Goal: Task Accomplishment & Management: Use online tool/utility

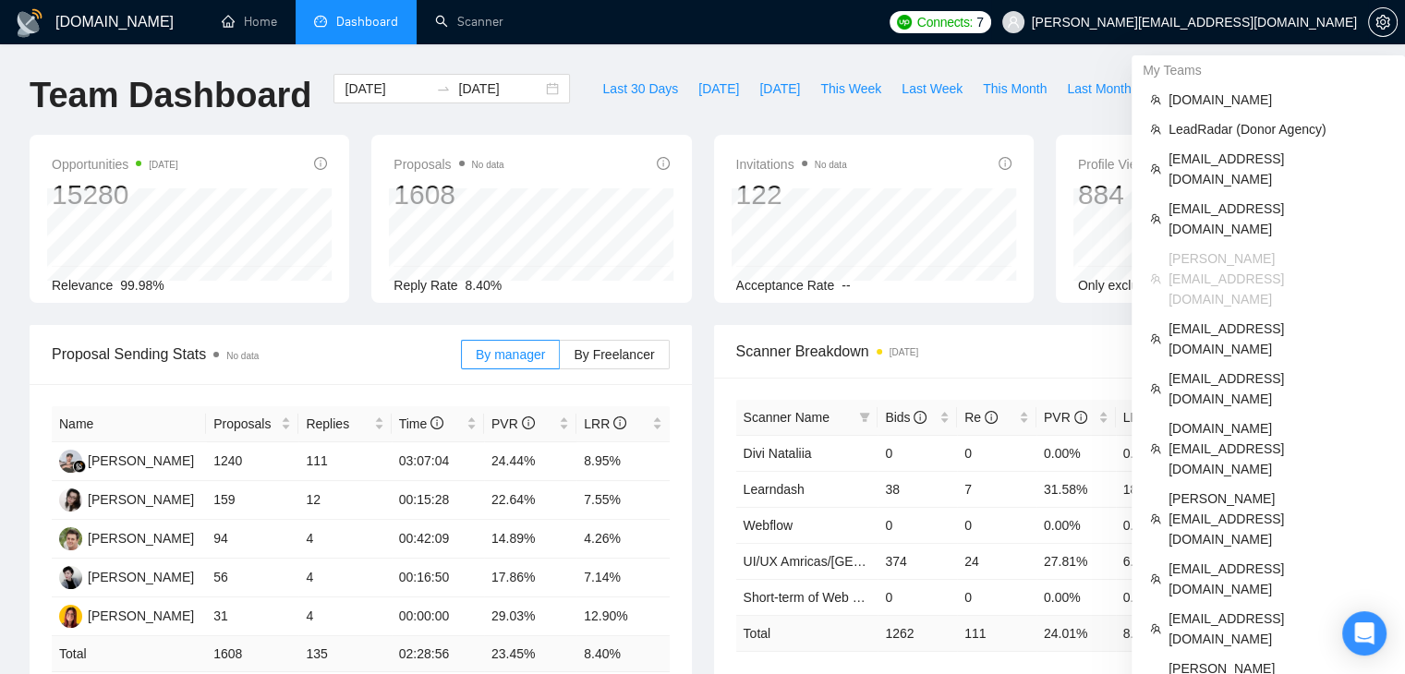
click at [1230, 30] on span "[PERSON_NAME][EMAIL_ADDRESS][DOMAIN_NAME]" at bounding box center [1179, 22] width 377 height 59
click at [1235, 22] on span "[PERSON_NAME][EMAIL_ADDRESS][DOMAIN_NAME]" at bounding box center [1194, 22] width 325 height 0
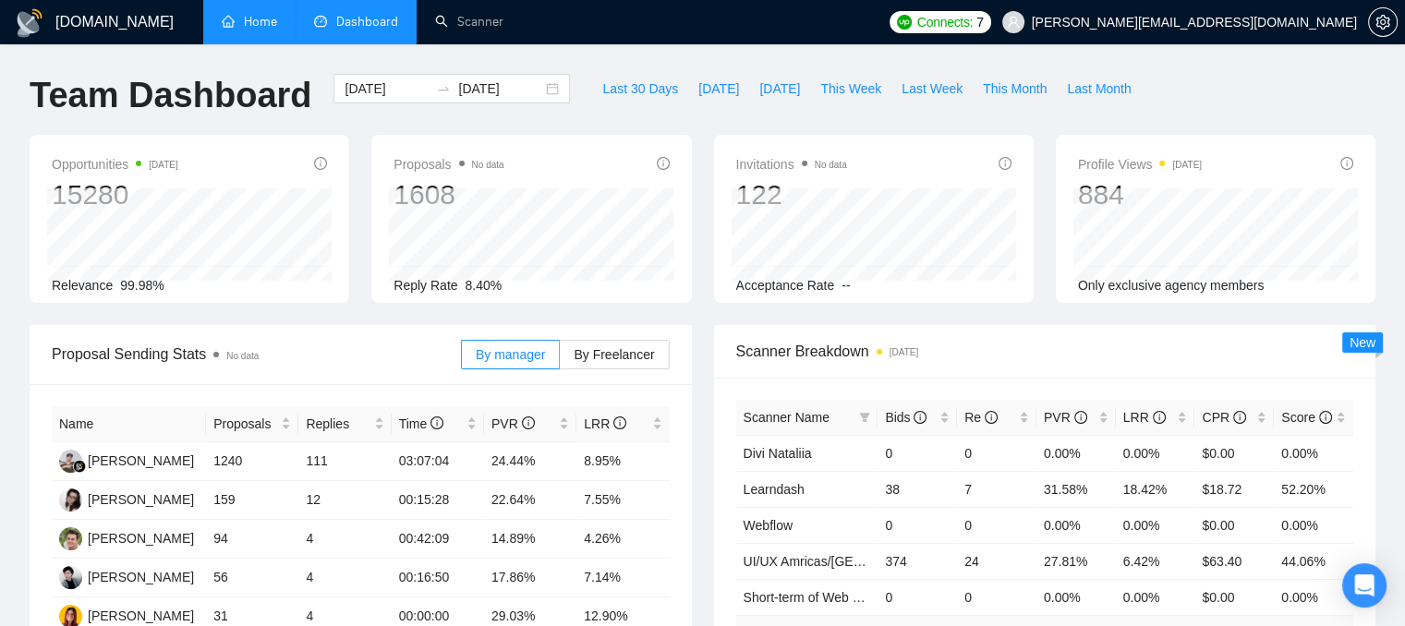
click at [273, 16] on link "Home" at bounding box center [249, 22] width 55 height 16
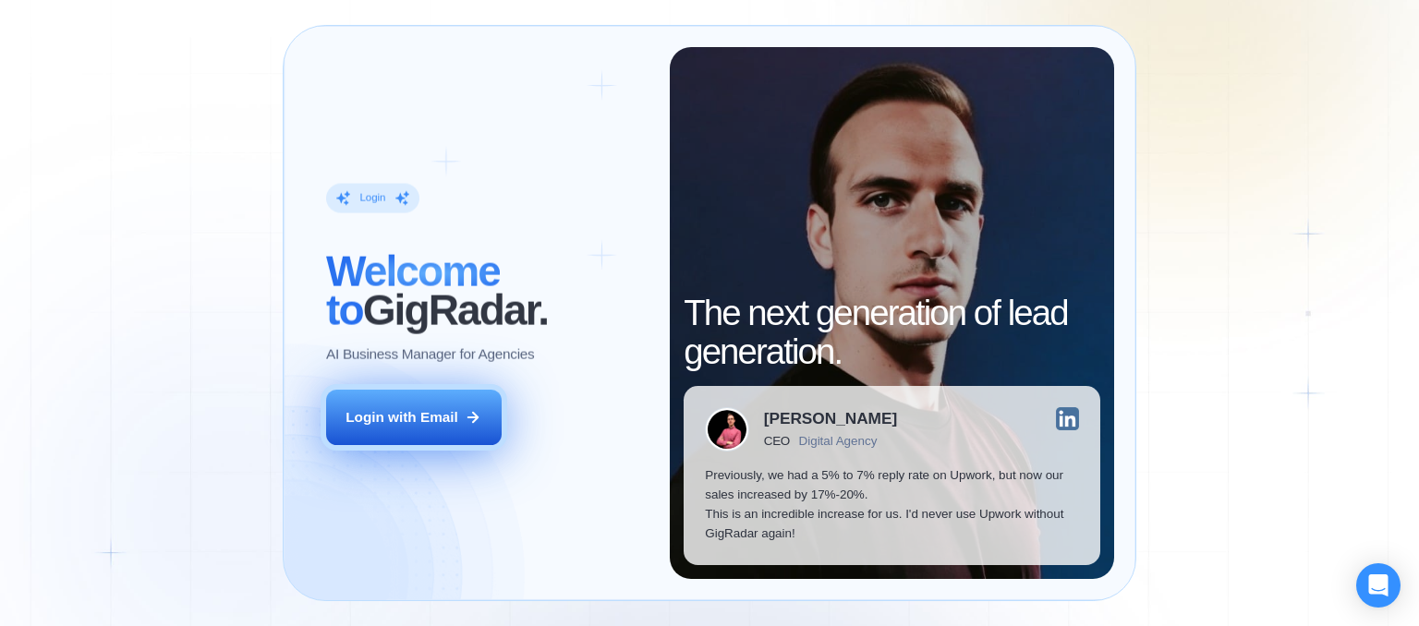
click at [444, 418] on div "Login with Email" at bounding box center [402, 416] width 113 height 19
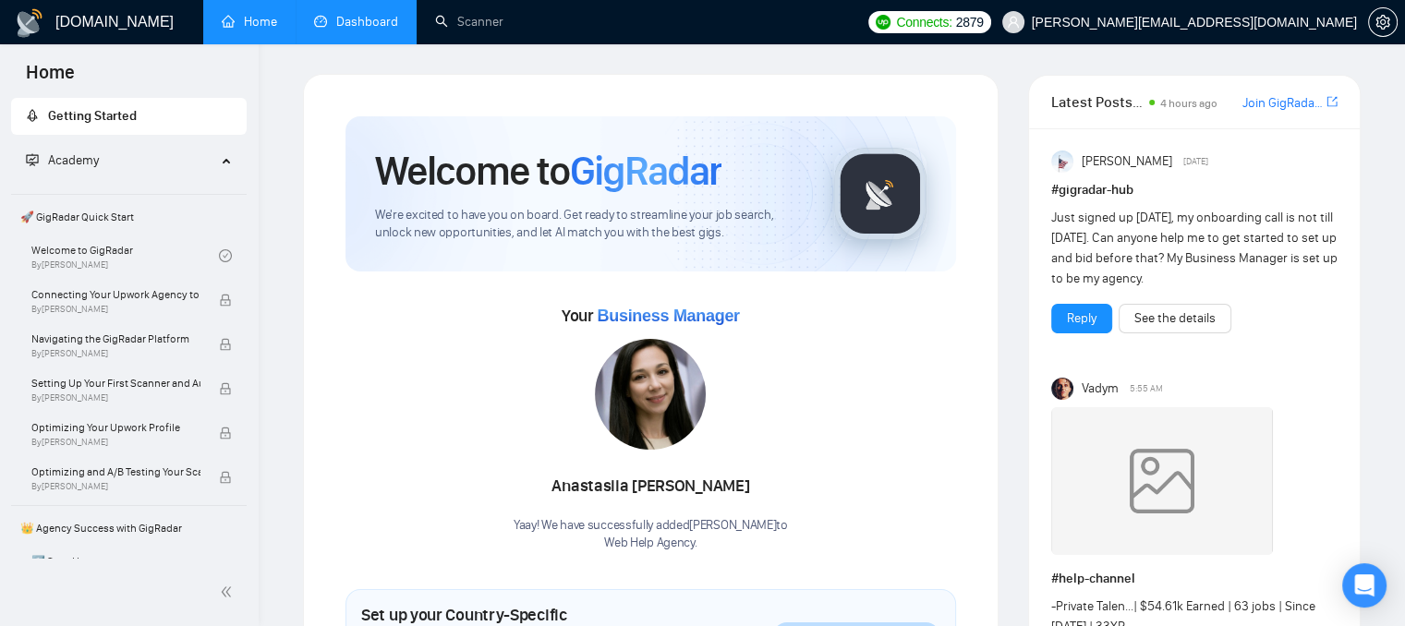
click at [363, 28] on link "Dashboard" at bounding box center [356, 22] width 84 height 16
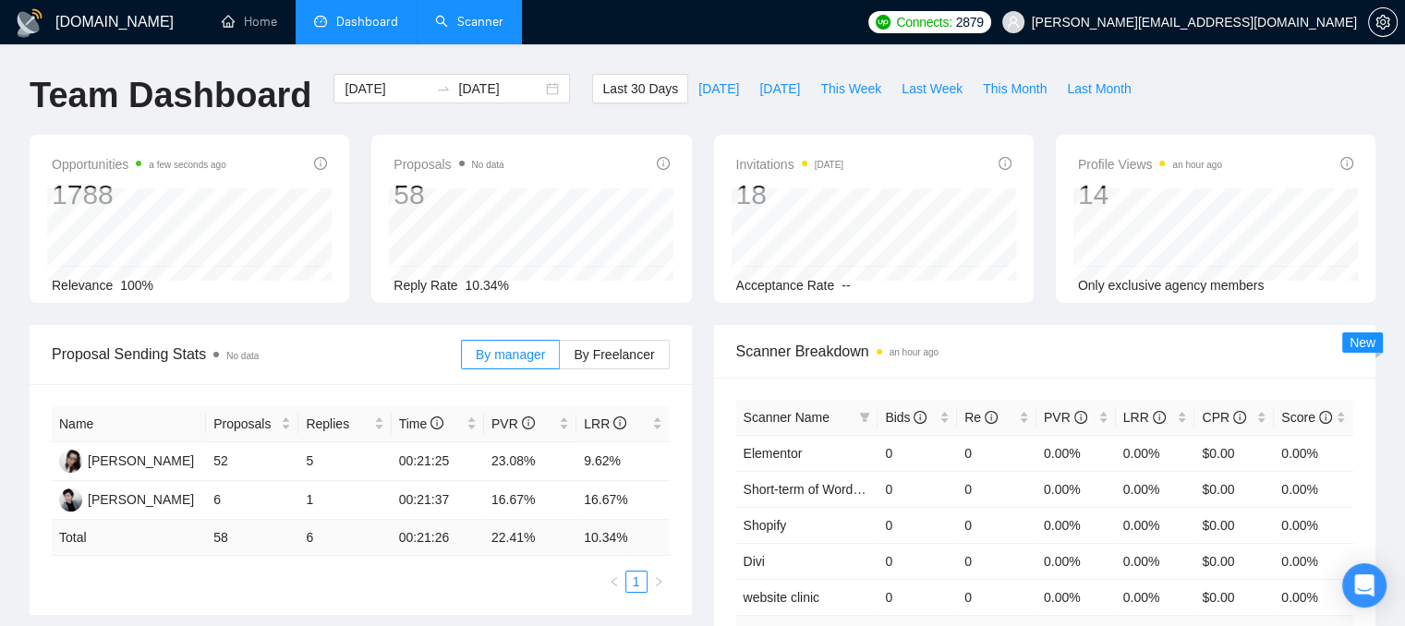
click at [464, 30] on link "Scanner" at bounding box center [469, 22] width 68 height 16
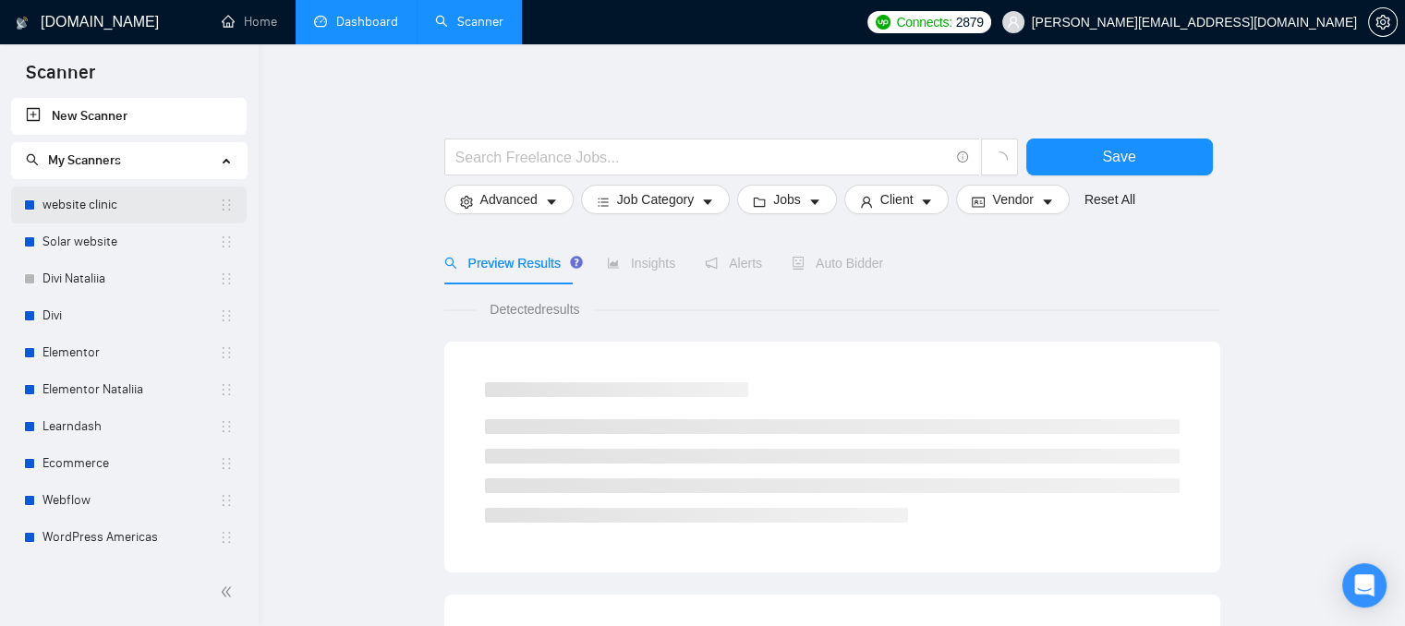
click at [44, 201] on link "website clinic" at bounding box center [131, 205] width 176 height 37
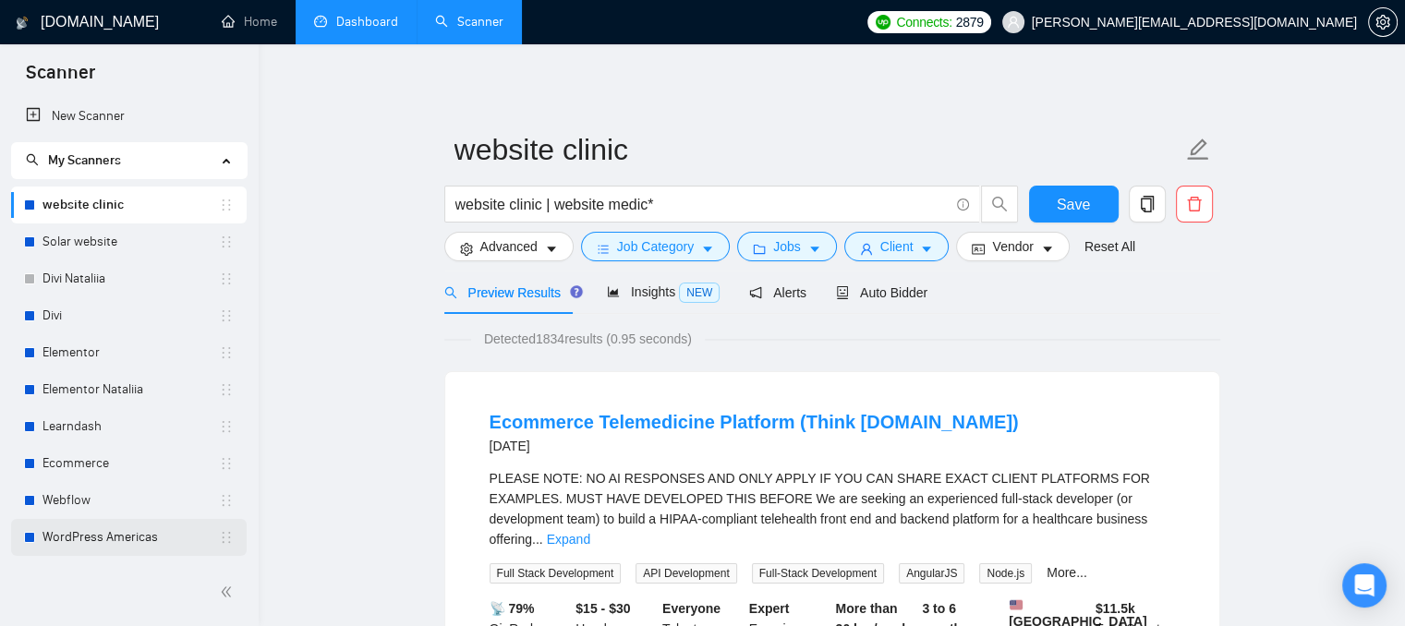
click at [63, 544] on link "WordPress Americas" at bounding box center [131, 537] width 176 height 37
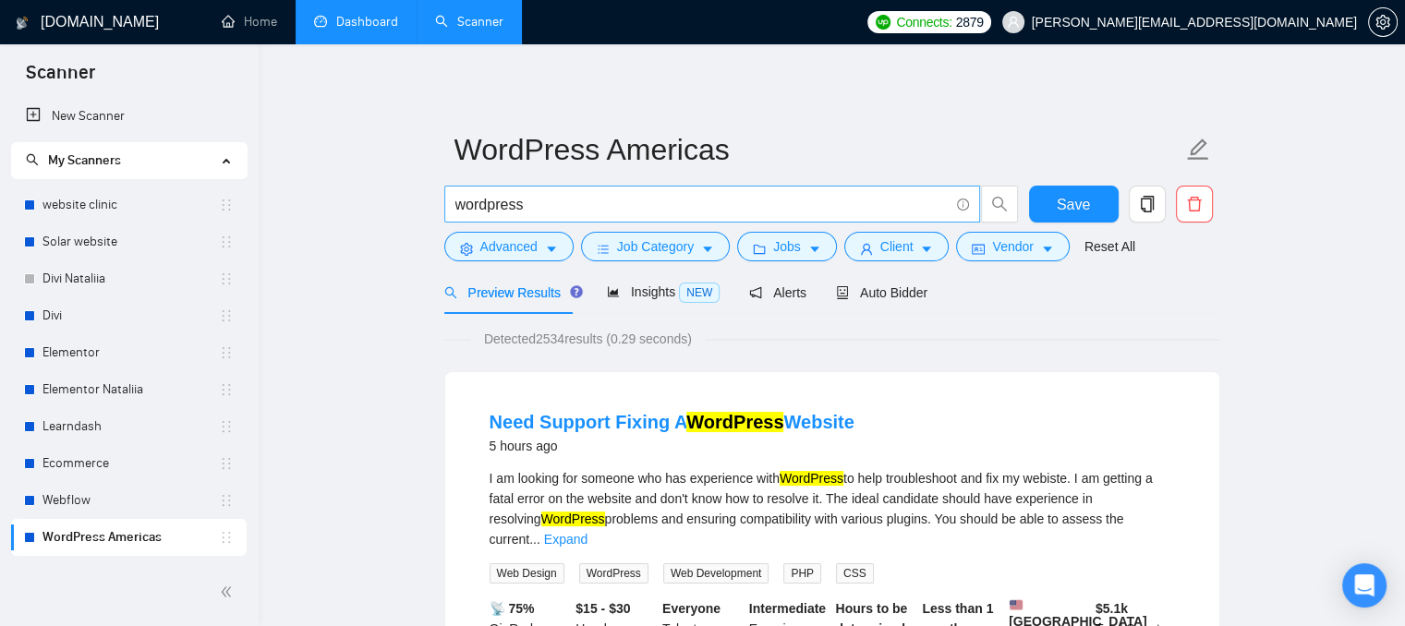
click at [565, 209] on input "wordpress" at bounding box center [702, 204] width 493 height 23
drag, startPoint x: 456, startPoint y: 206, endPoint x: 522, endPoint y: 204, distance: 66.6
click at [522, 204] on input "wordpress" at bounding box center [702, 204] width 493 height 23
click at [908, 247] on button "Client" at bounding box center [897, 247] width 105 height 30
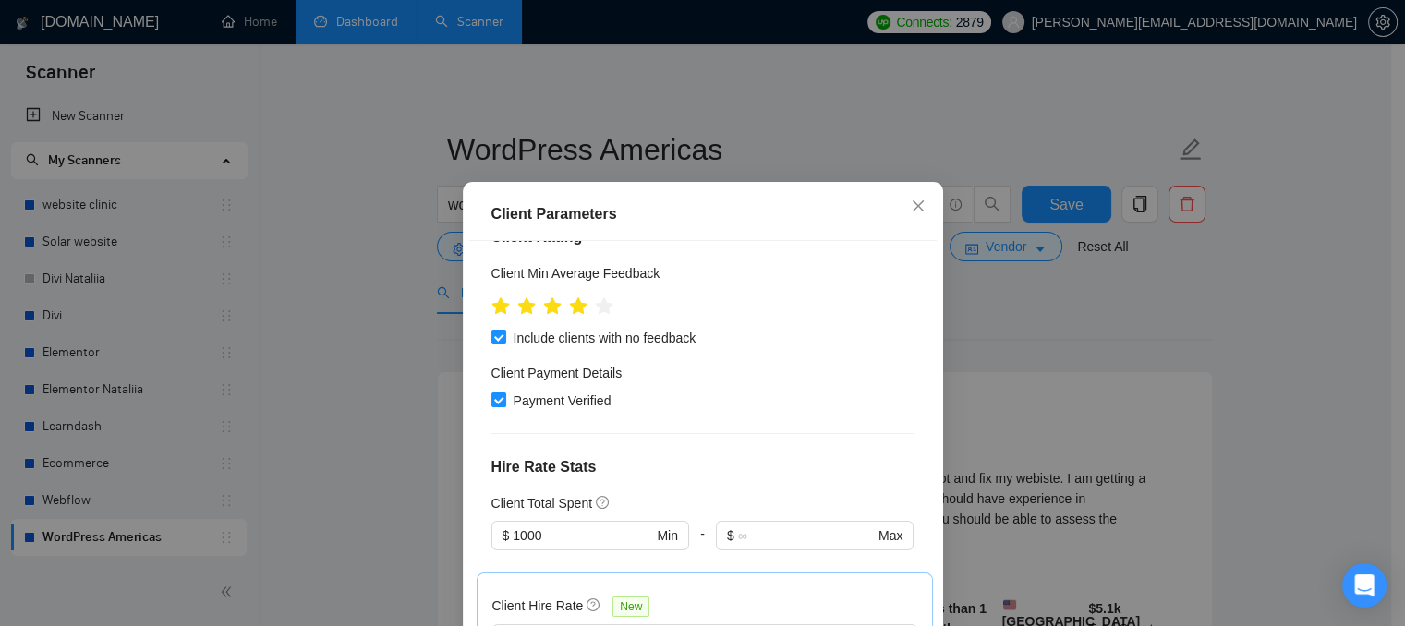
scroll to position [462, 0]
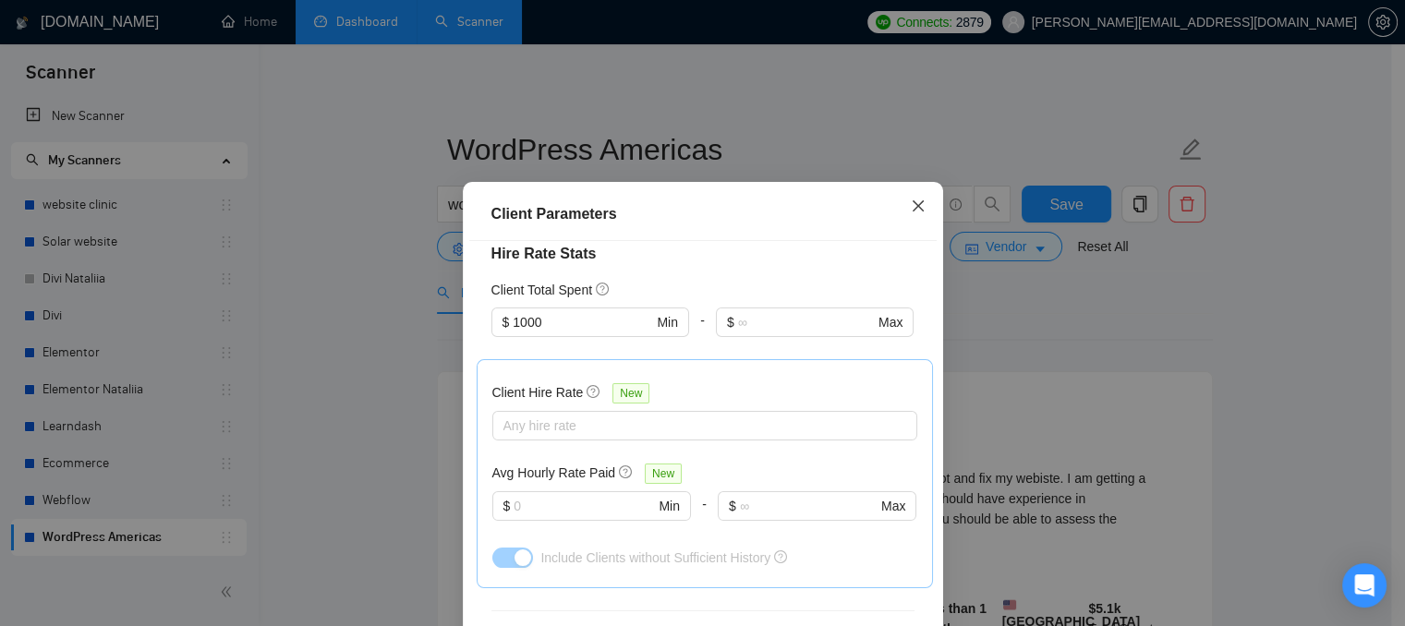
click at [911, 210] on icon "close" at bounding box center [918, 206] width 15 height 15
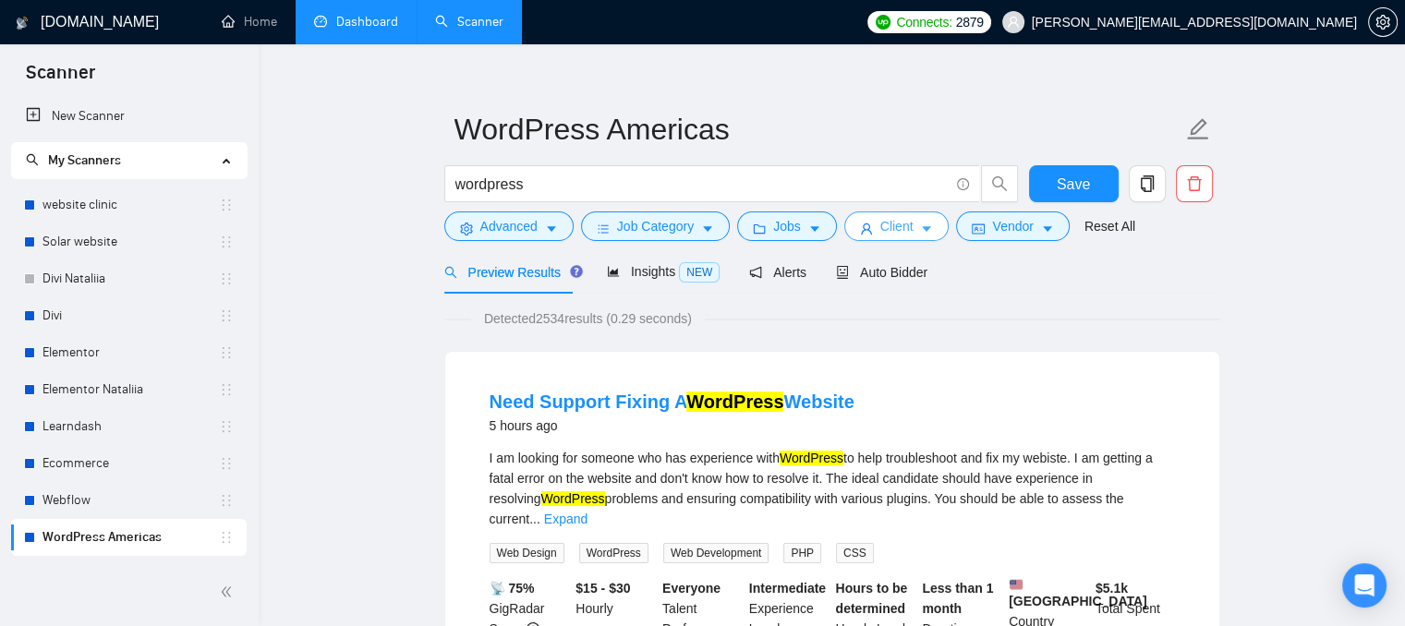
scroll to position [21, 0]
click at [639, 274] on span "Insights NEW" at bounding box center [663, 270] width 113 height 15
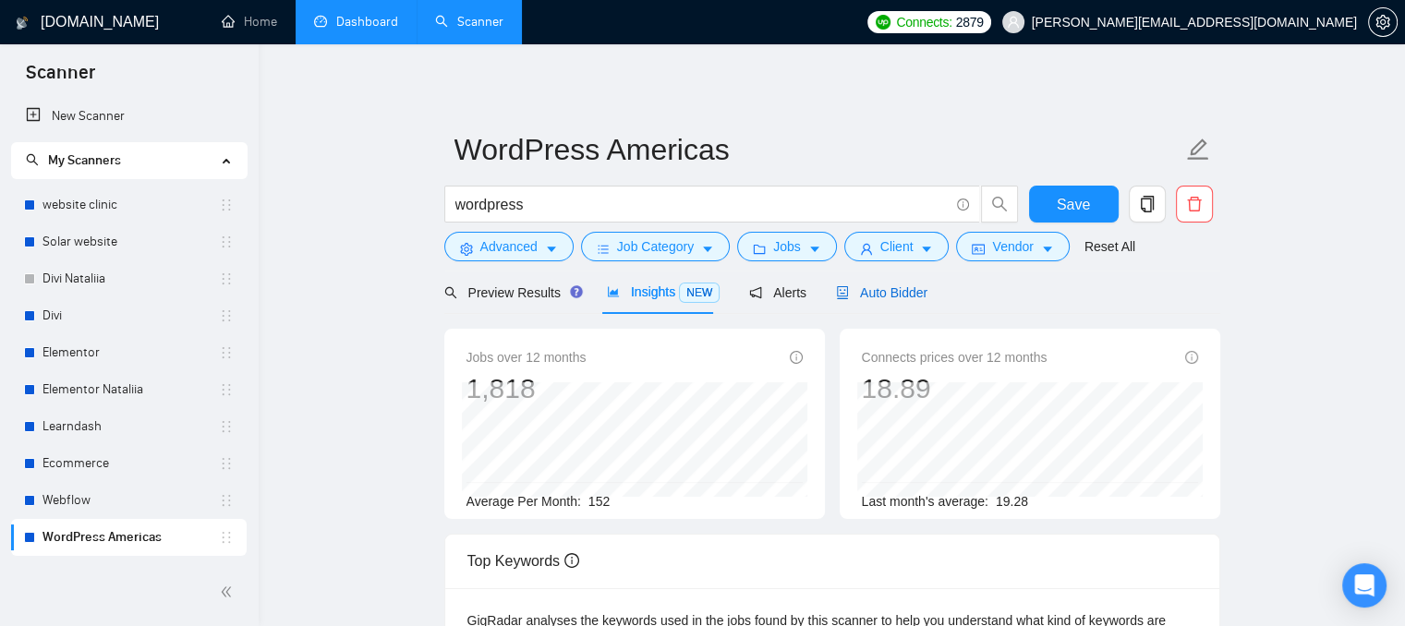
click at [899, 291] on span "Auto Bidder" at bounding box center [881, 293] width 91 height 15
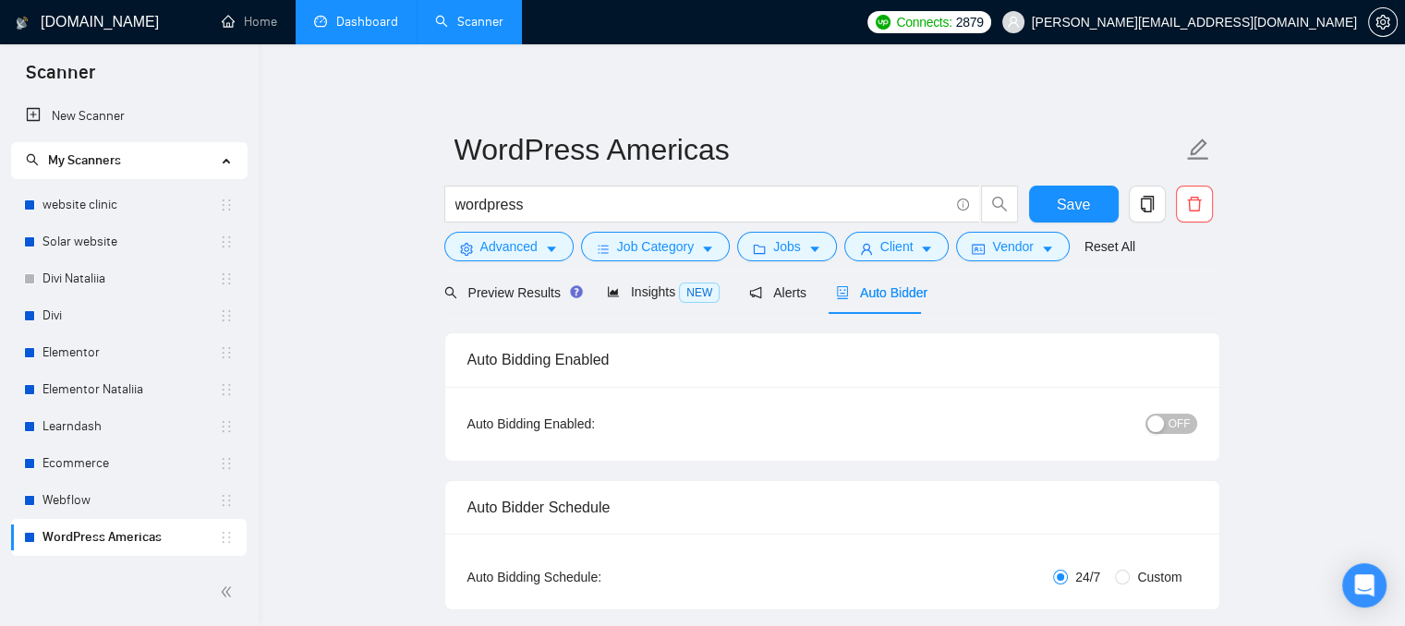
radio input "false"
radio input "true"
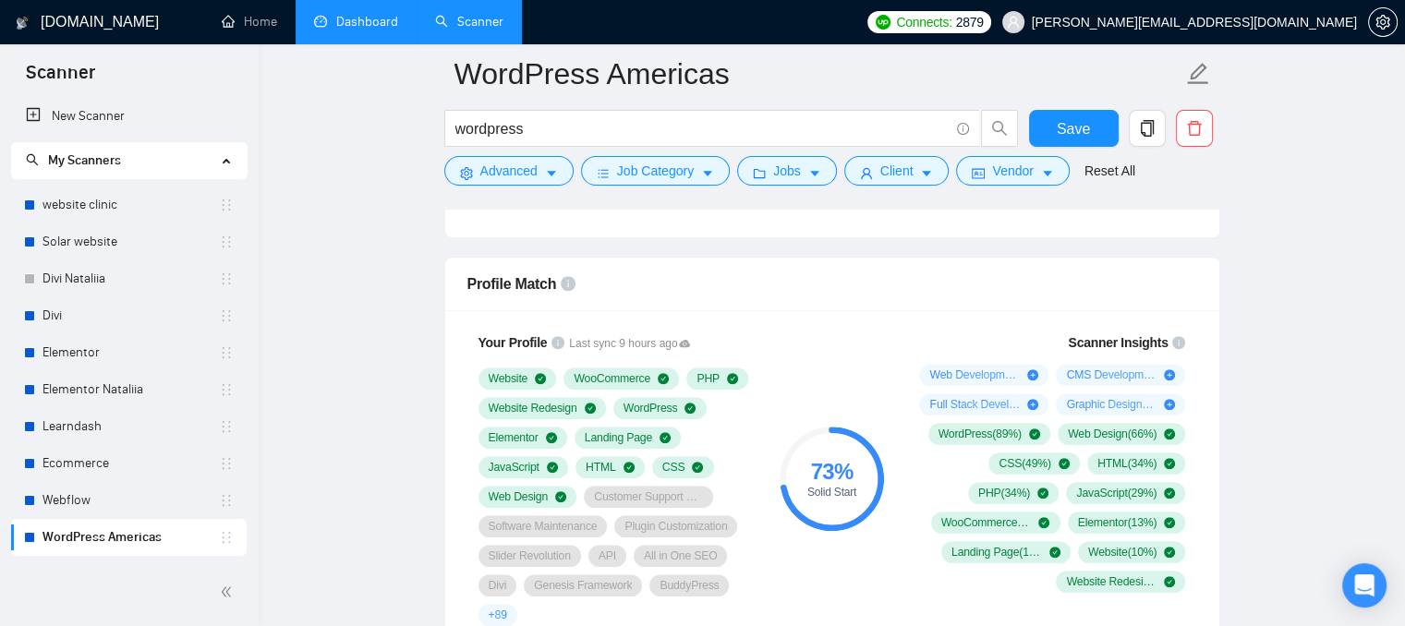
scroll to position [1478, 0]
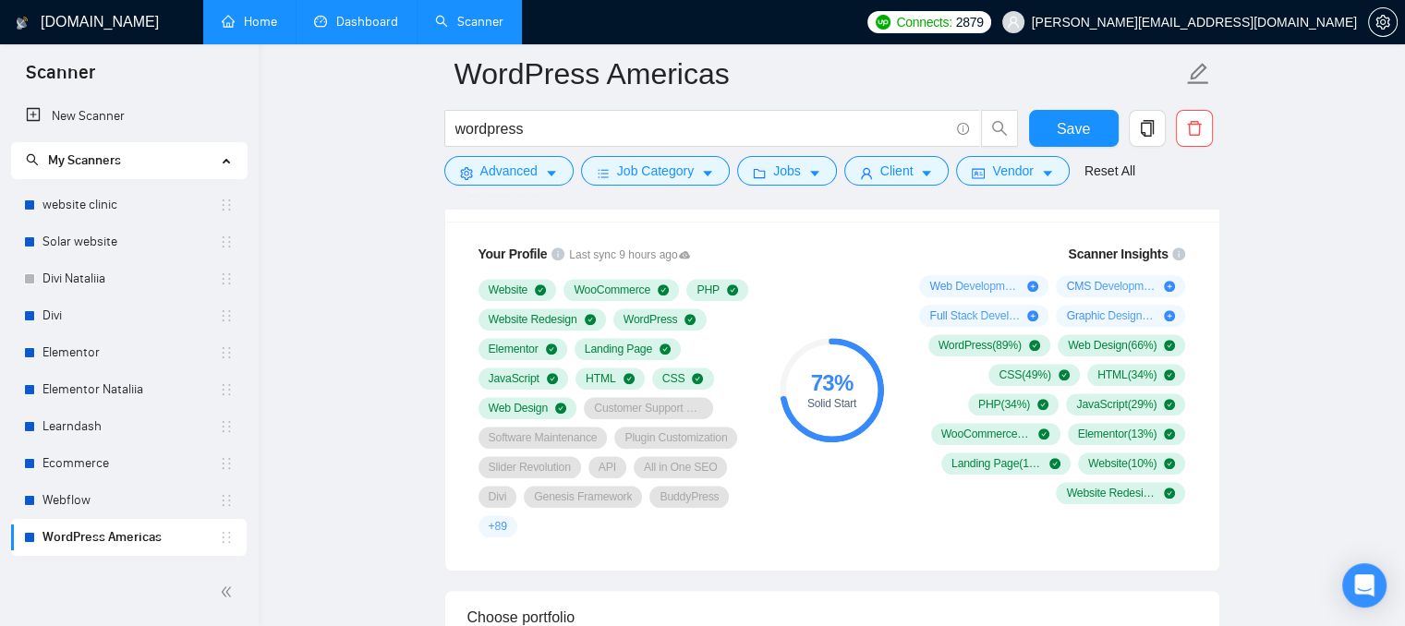
click at [232, 22] on link "Home" at bounding box center [249, 22] width 55 height 16
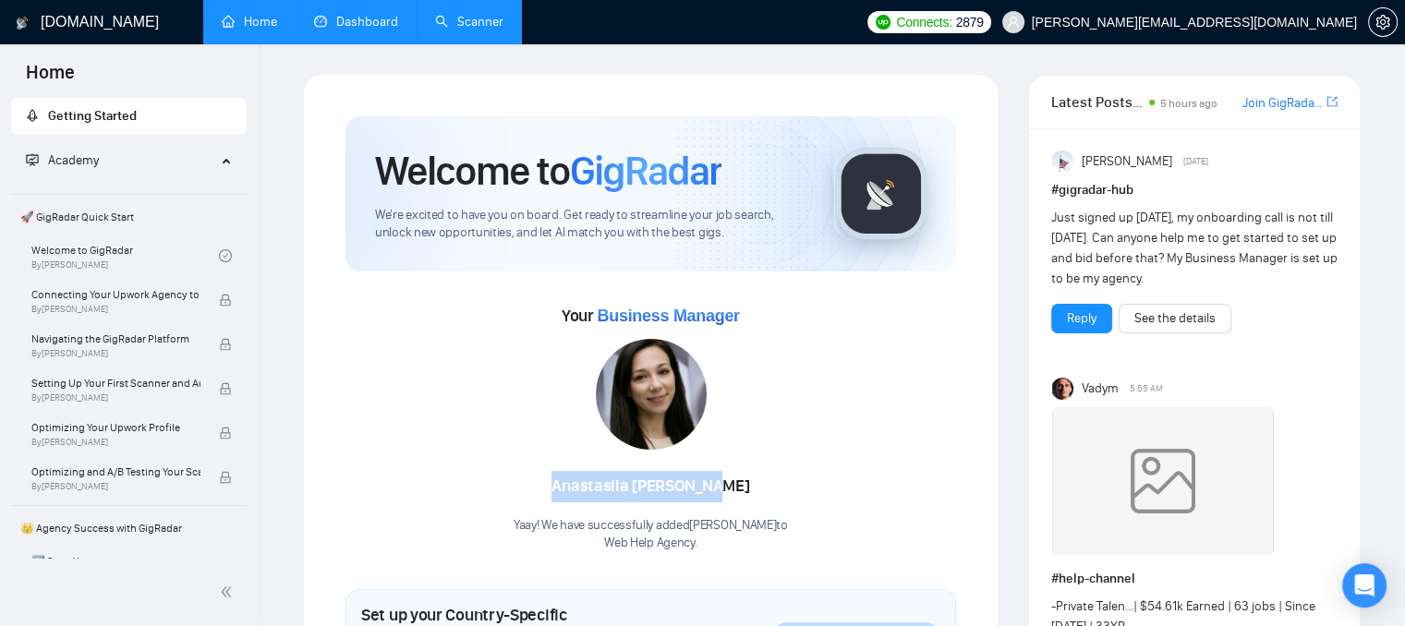
drag, startPoint x: 572, startPoint y: 494, endPoint x: 766, endPoint y: 495, distance: 194.0
click at [766, 495] on div "[PERSON_NAME]" at bounding box center [651, 486] width 274 height 31
click at [364, 453] on div "Your Business Manager [PERSON_NAME] Yaay! We have successfully added [PERSON_NA…" at bounding box center [651, 426] width 611 height 251
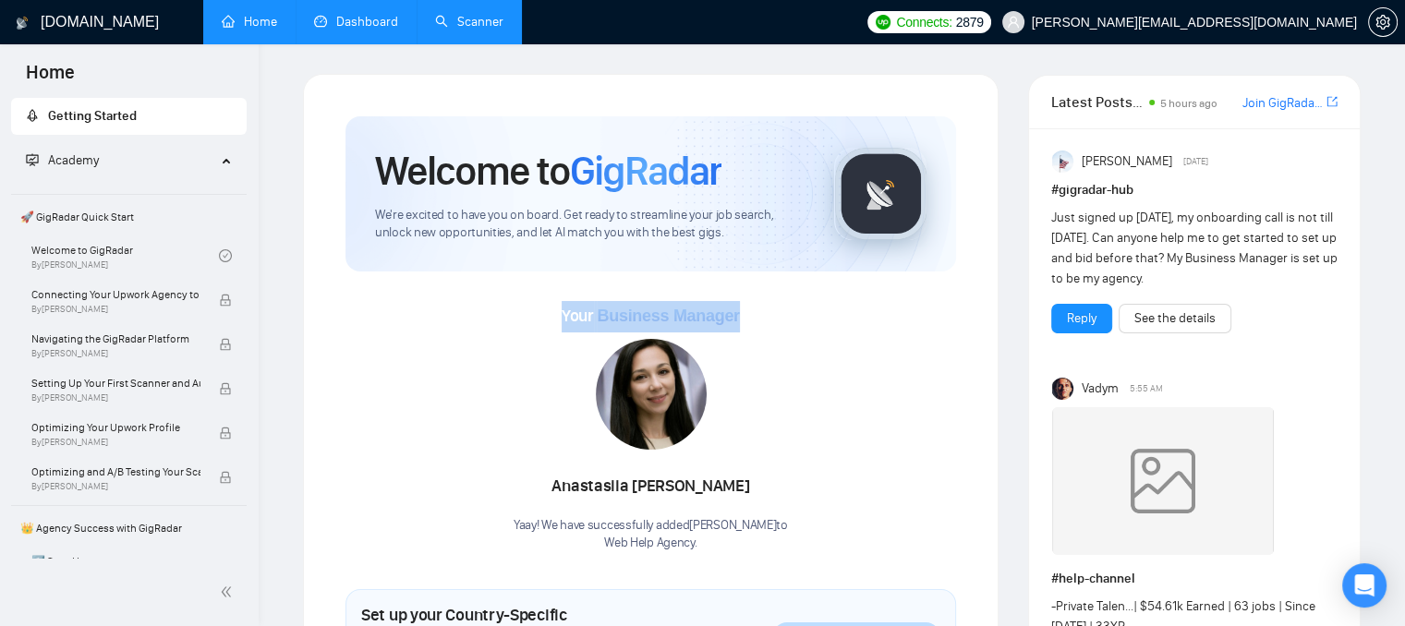
drag, startPoint x: 743, startPoint y: 318, endPoint x: 565, endPoint y: 330, distance: 178.7
click at [565, 330] on div "Your Business Manager [PERSON_NAME] Yaay! We have successfully added [PERSON_NA…" at bounding box center [651, 426] width 611 height 251
click at [449, 19] on link "Scanner" at bounding box center [469, 22] width 68 height 16
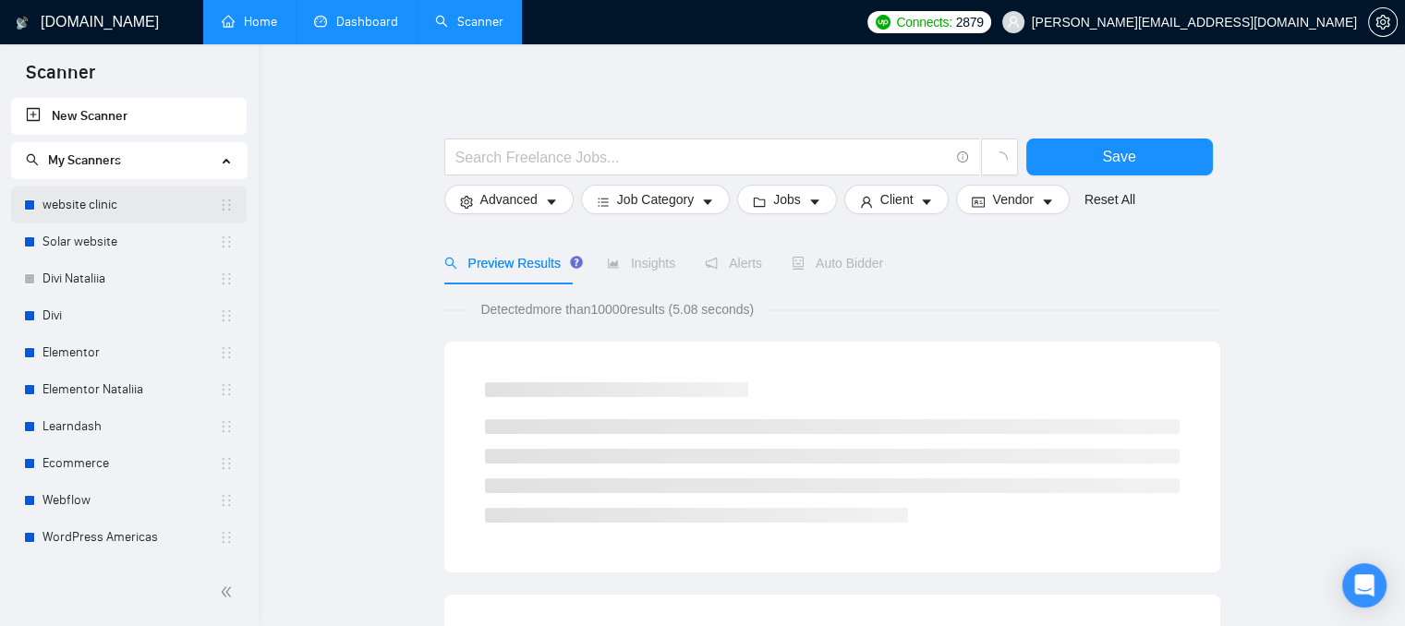
click at [135, 207] on link "website clinic" at bounding box center [131, 205] width 176 height 37
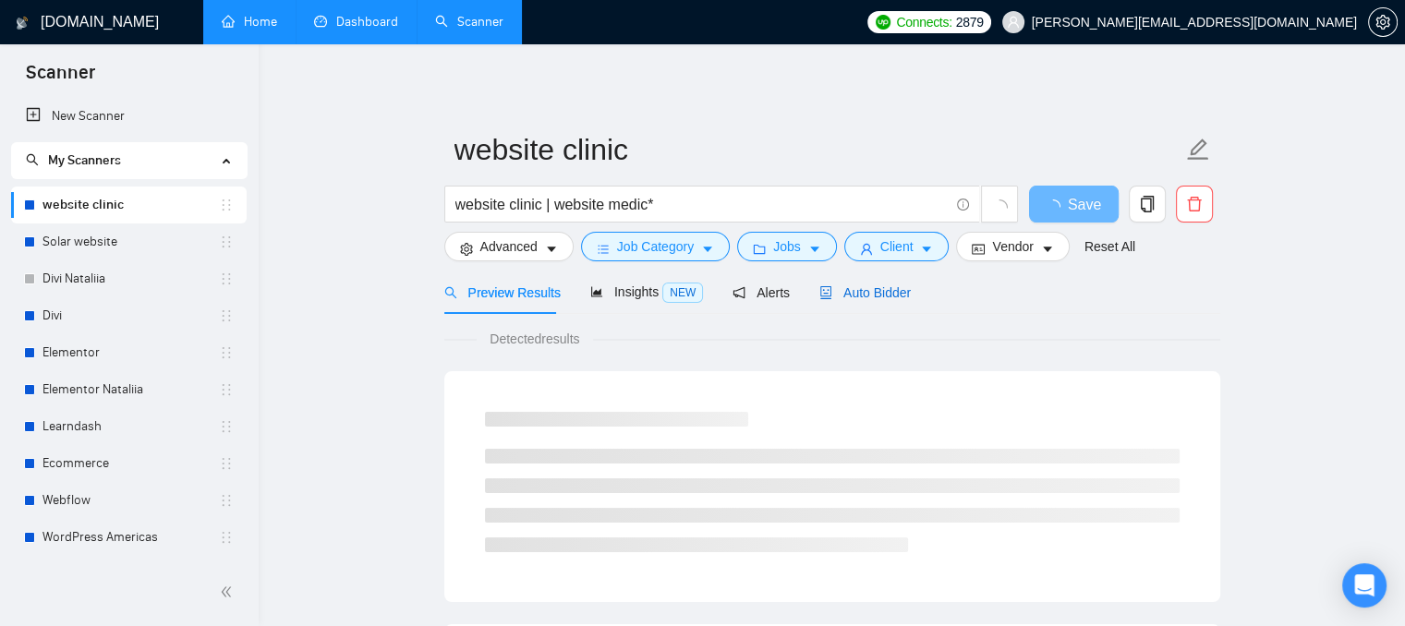
click at [854, 295] on span "Auto Bidder" at bounding box center [865, 293] width 91 height 15
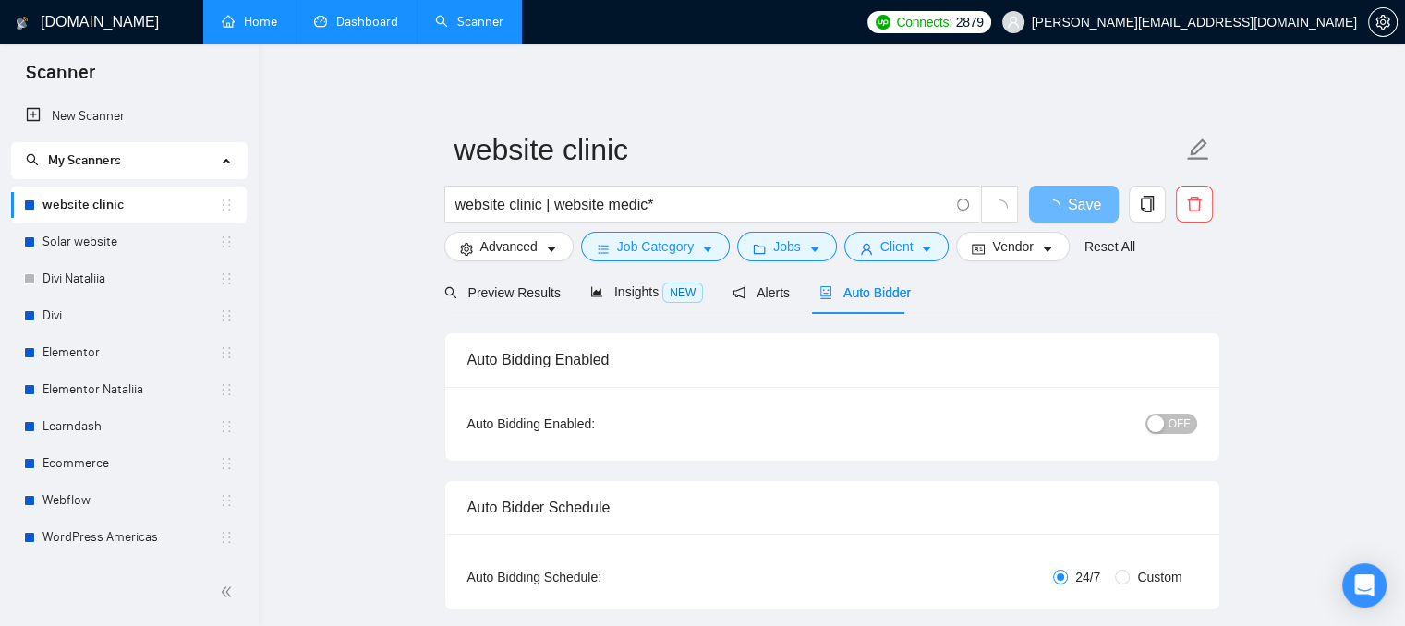
checkbox input "true"
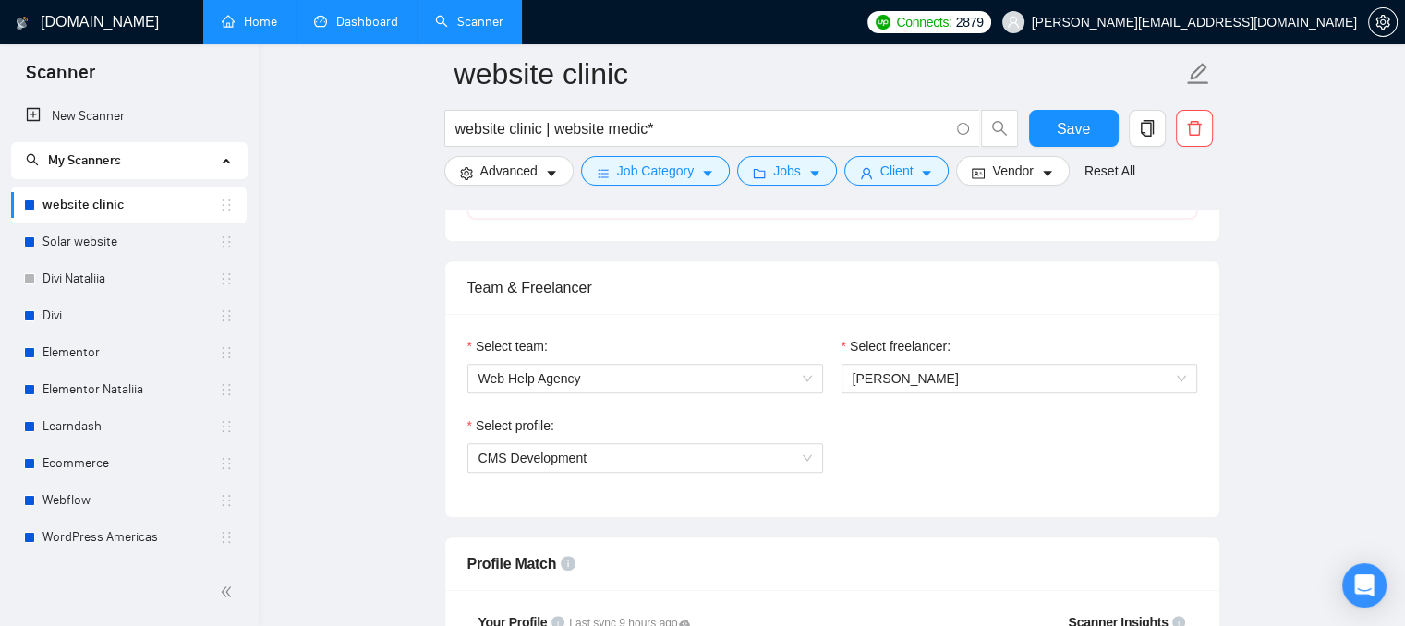
scroll to position [878, 0]
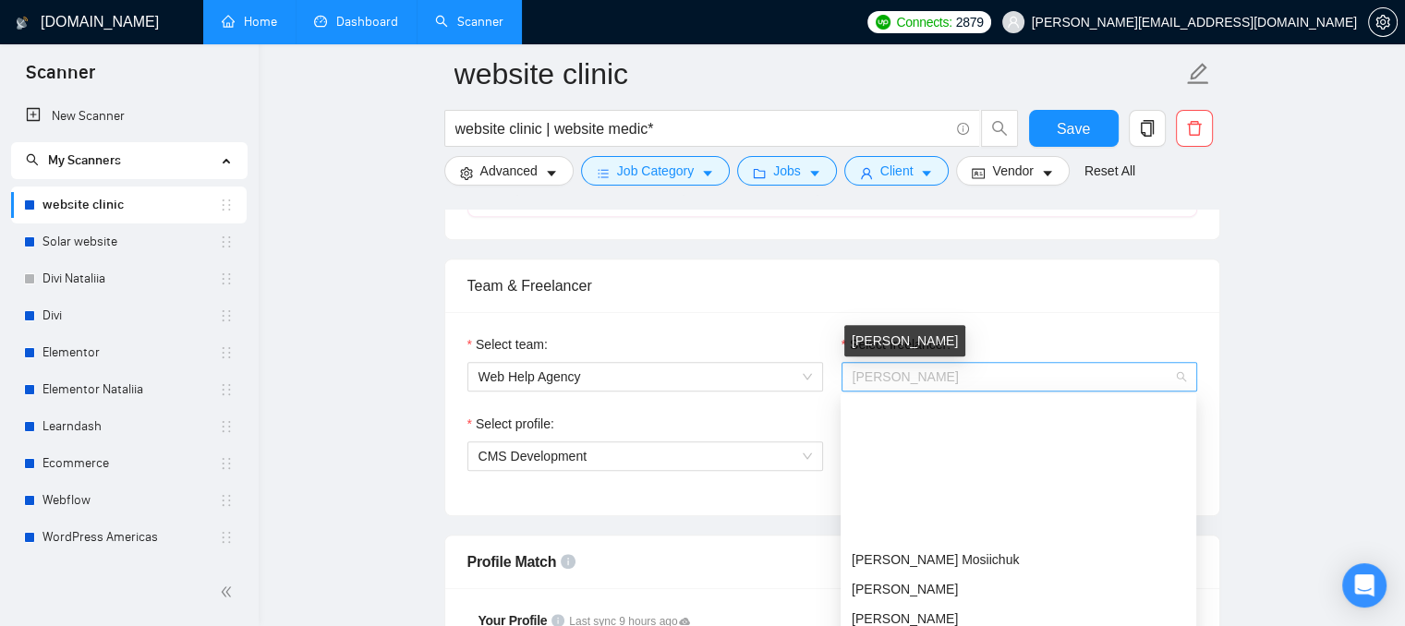
click at [922, 373] on span "[PERSON_NAME]" at bounding box center [906, 377] width 106 height 15
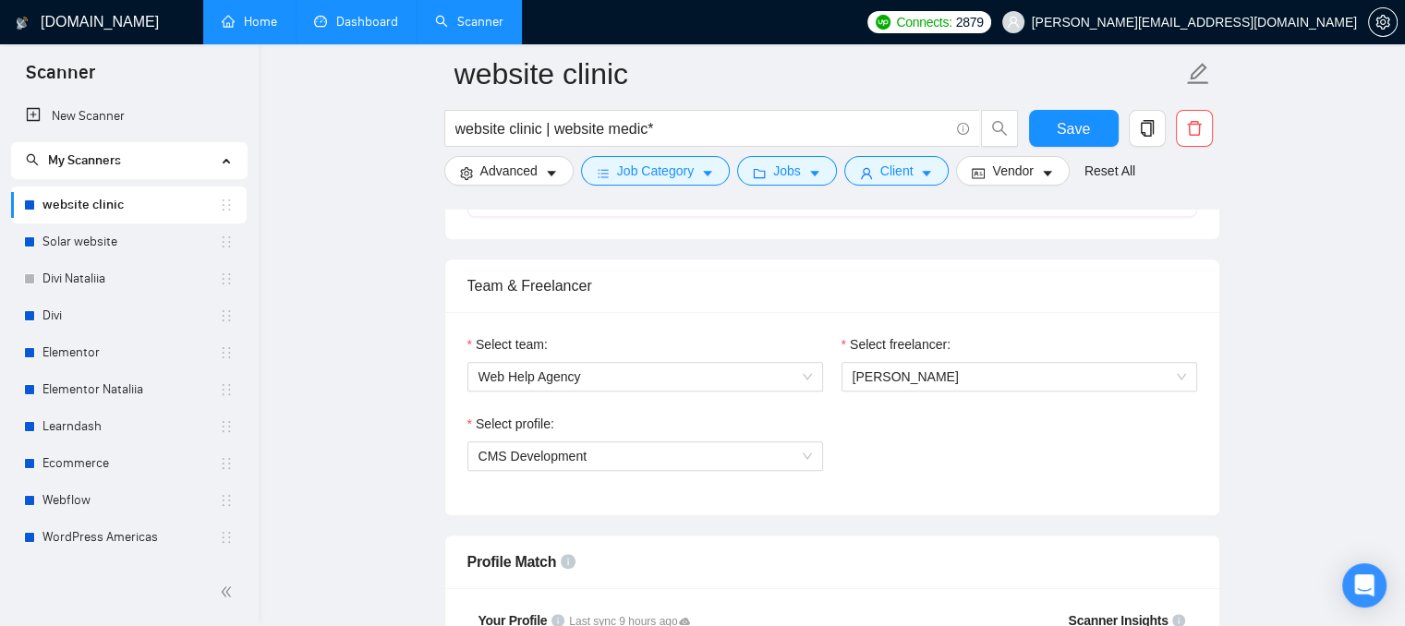
click at [572, 500] on div "Select team: Web Help Agency Select freelancer: [PERSON_NAME] Select profile: C…" at bounding box center [832, 413] width 774 height 203
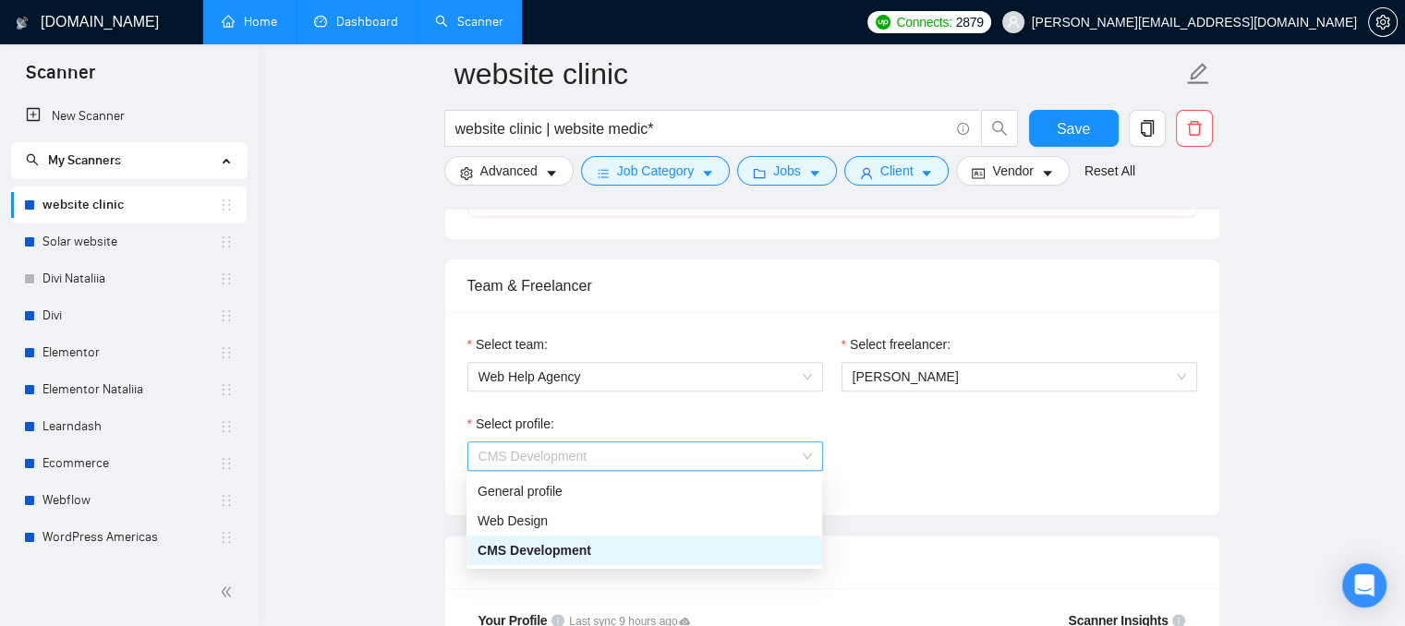
click at [591, 452] on span "CMS Development" at bounding box center [646, 457] width 334 height 28
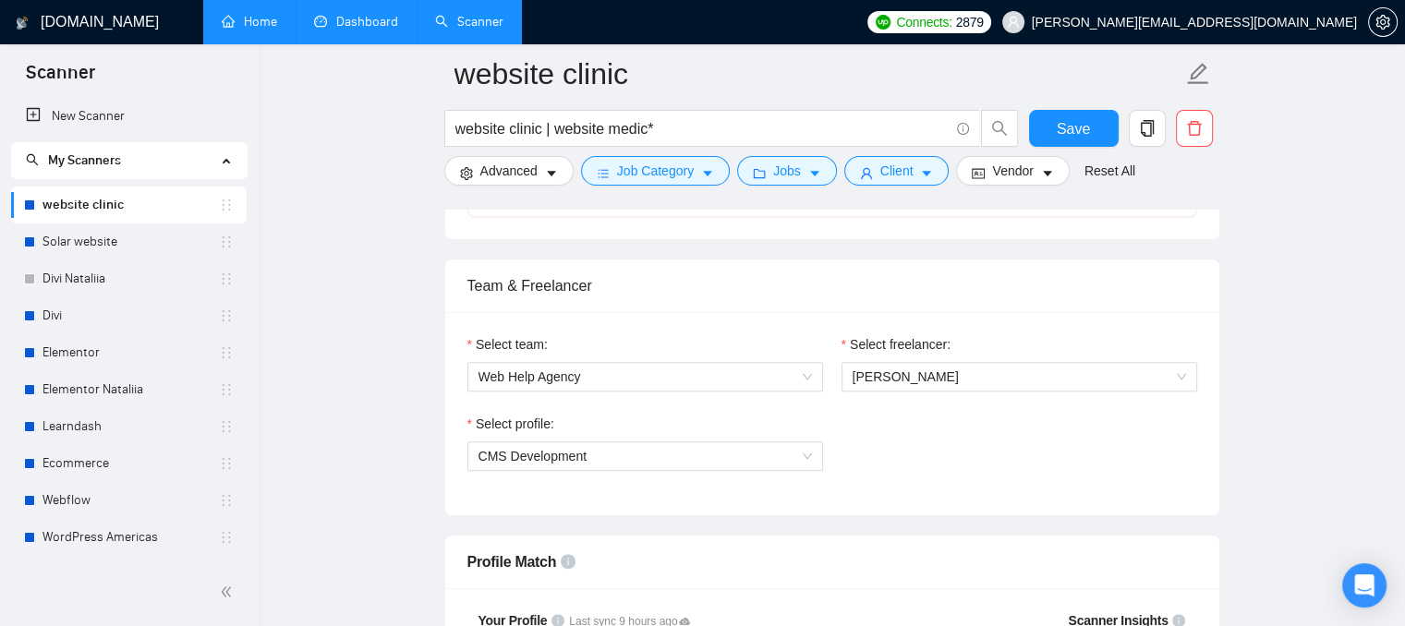
click at [594, 419] on div "Select profile:" at bounding box center [646, 428] width 356 height 28
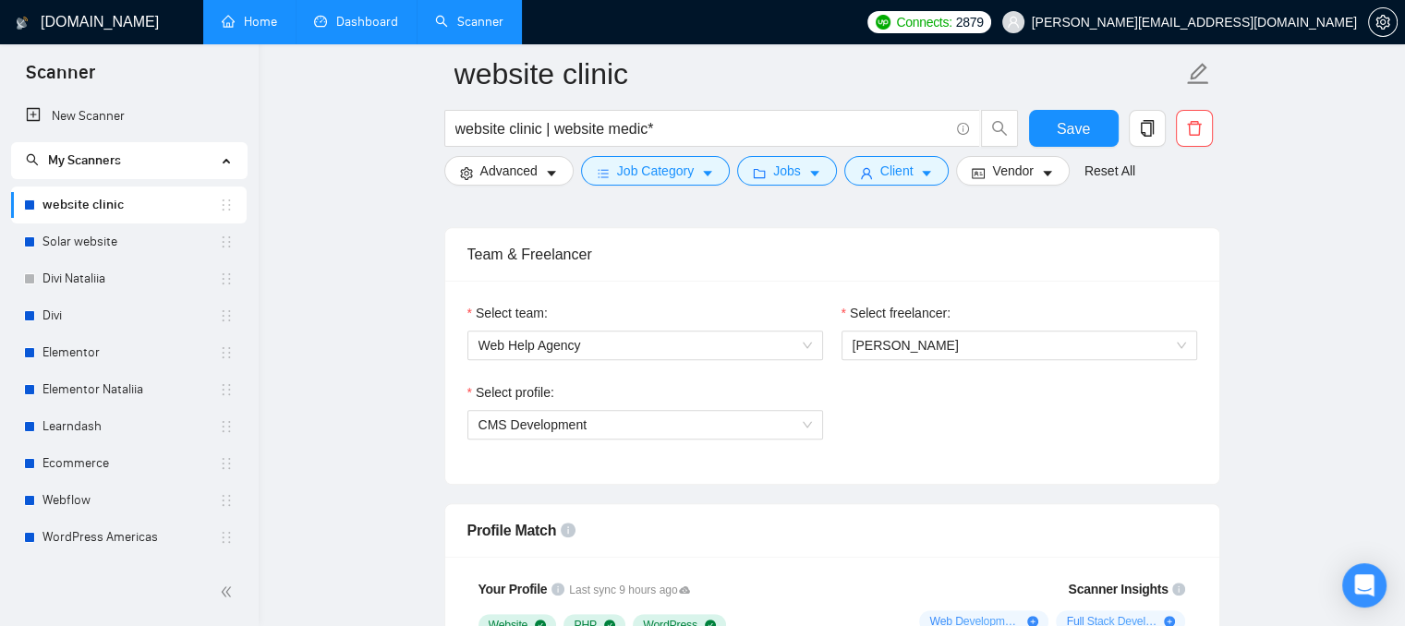
scroll to position [902, 0]
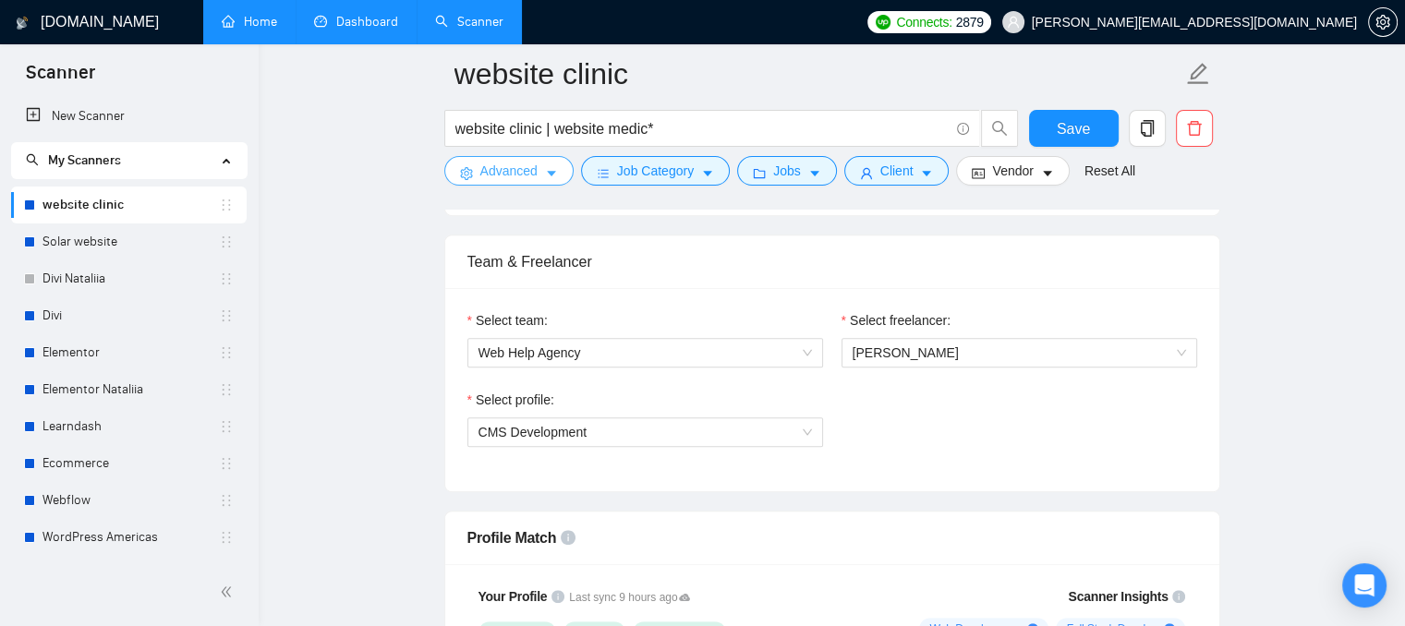
click at [509, 178] on span "Advanced" at bounding box center [508, 171] width 57 height 20
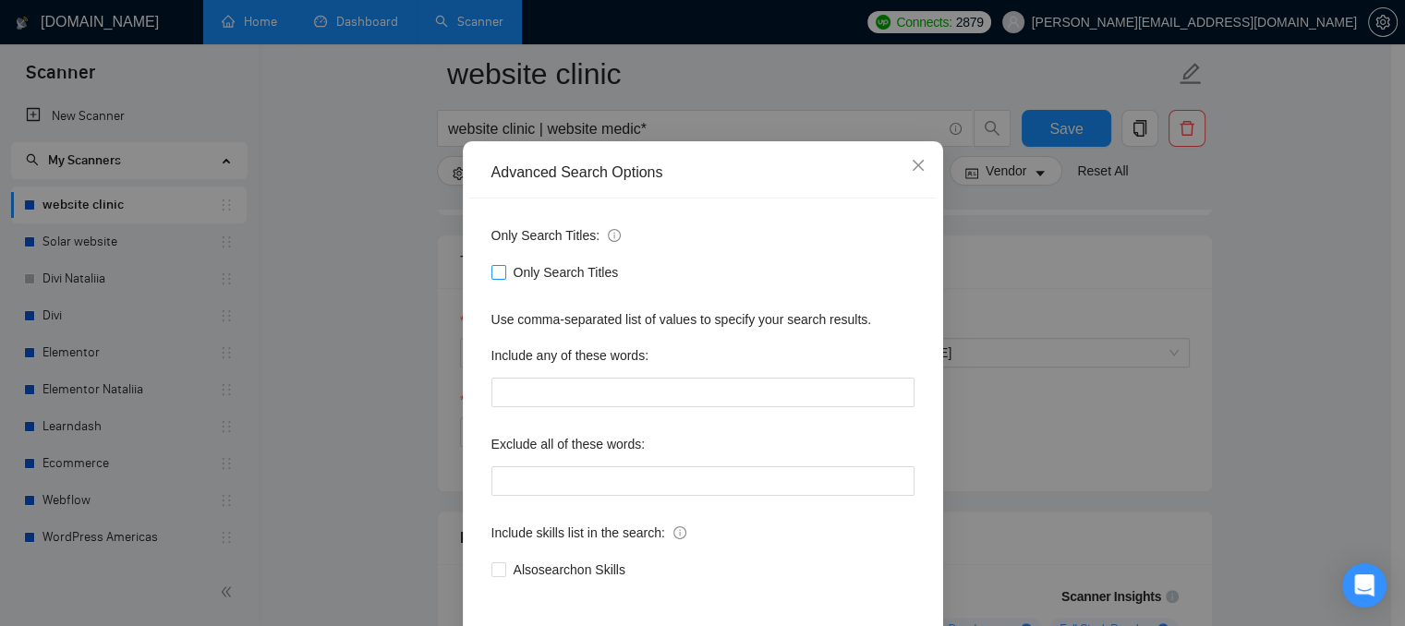
scroll to position [63, 0]
click at [916, 169] on icon "close" at bounding box center [918, 164] width 15 height 15
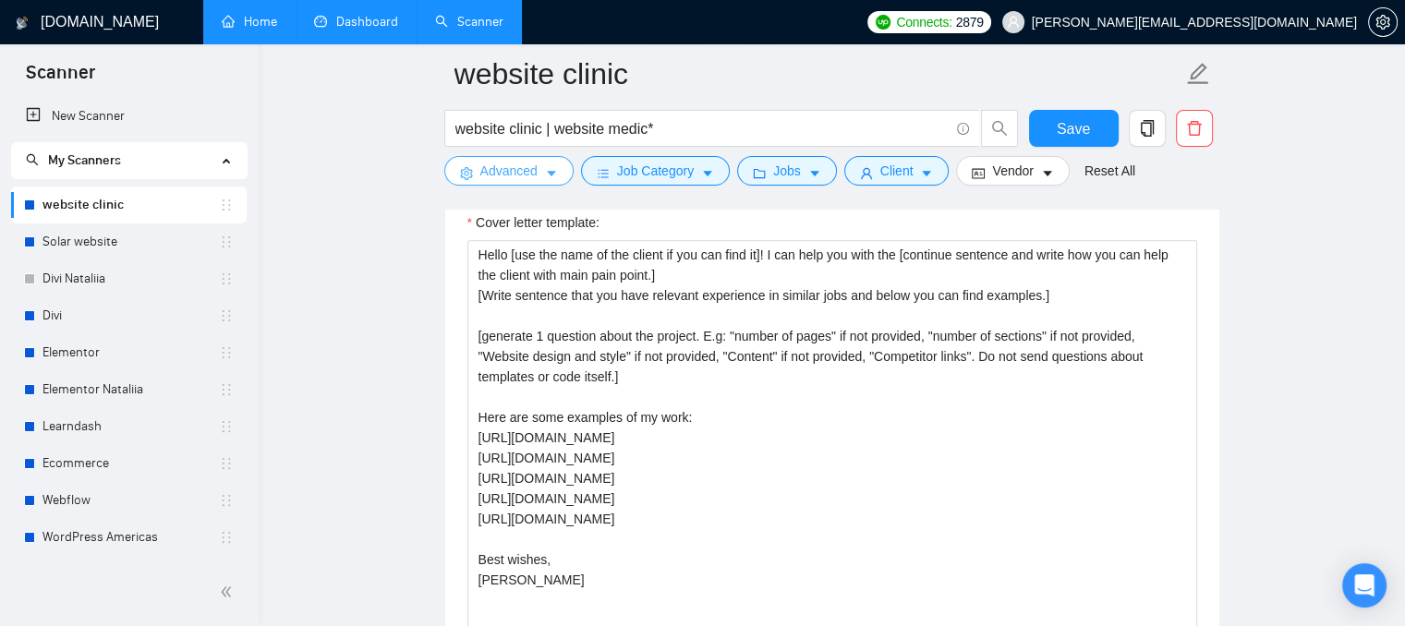
scroll to position [2151, 0]
